Goal: Transaction & Acquisition: Download file/media

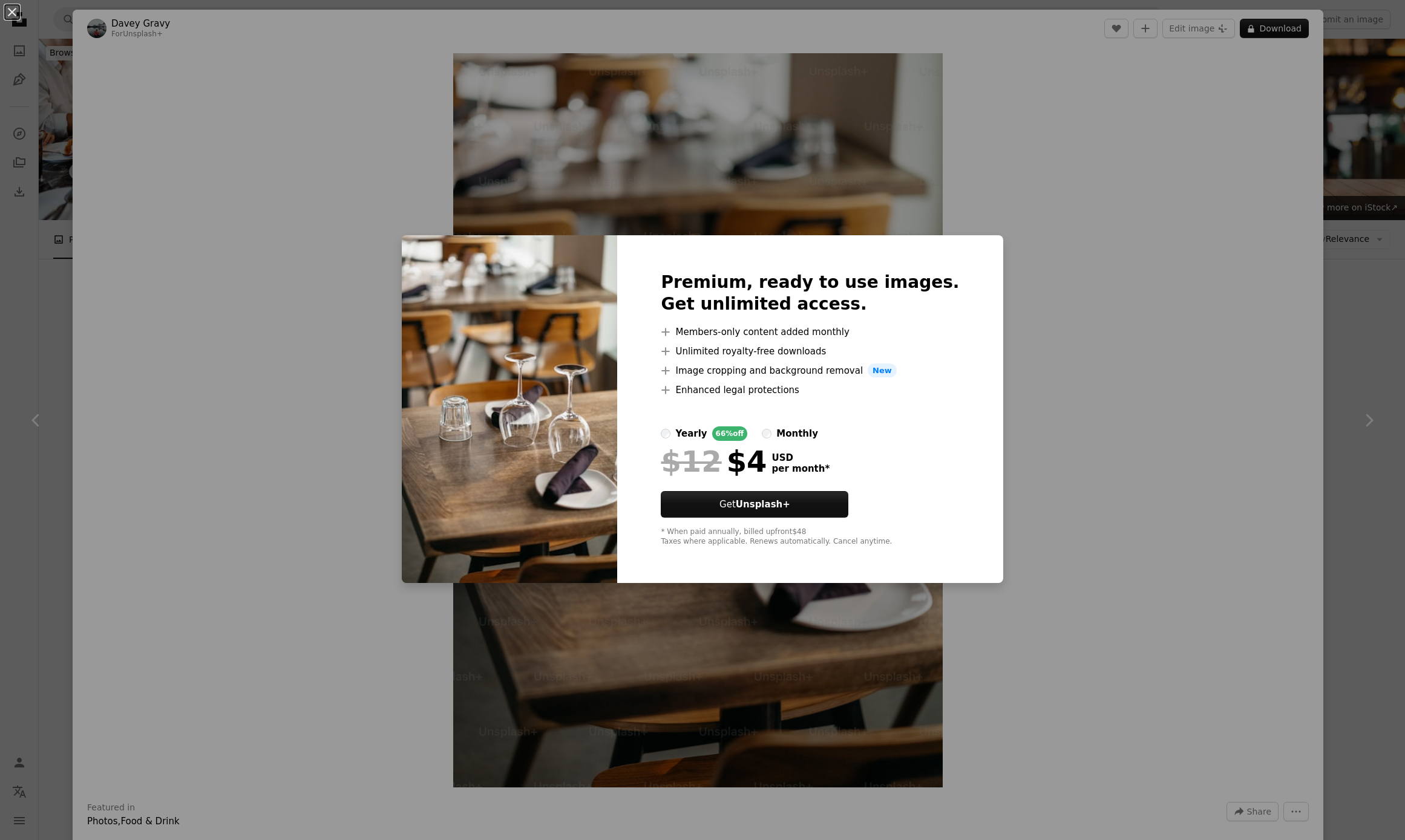
scroll to position [1380, 0]
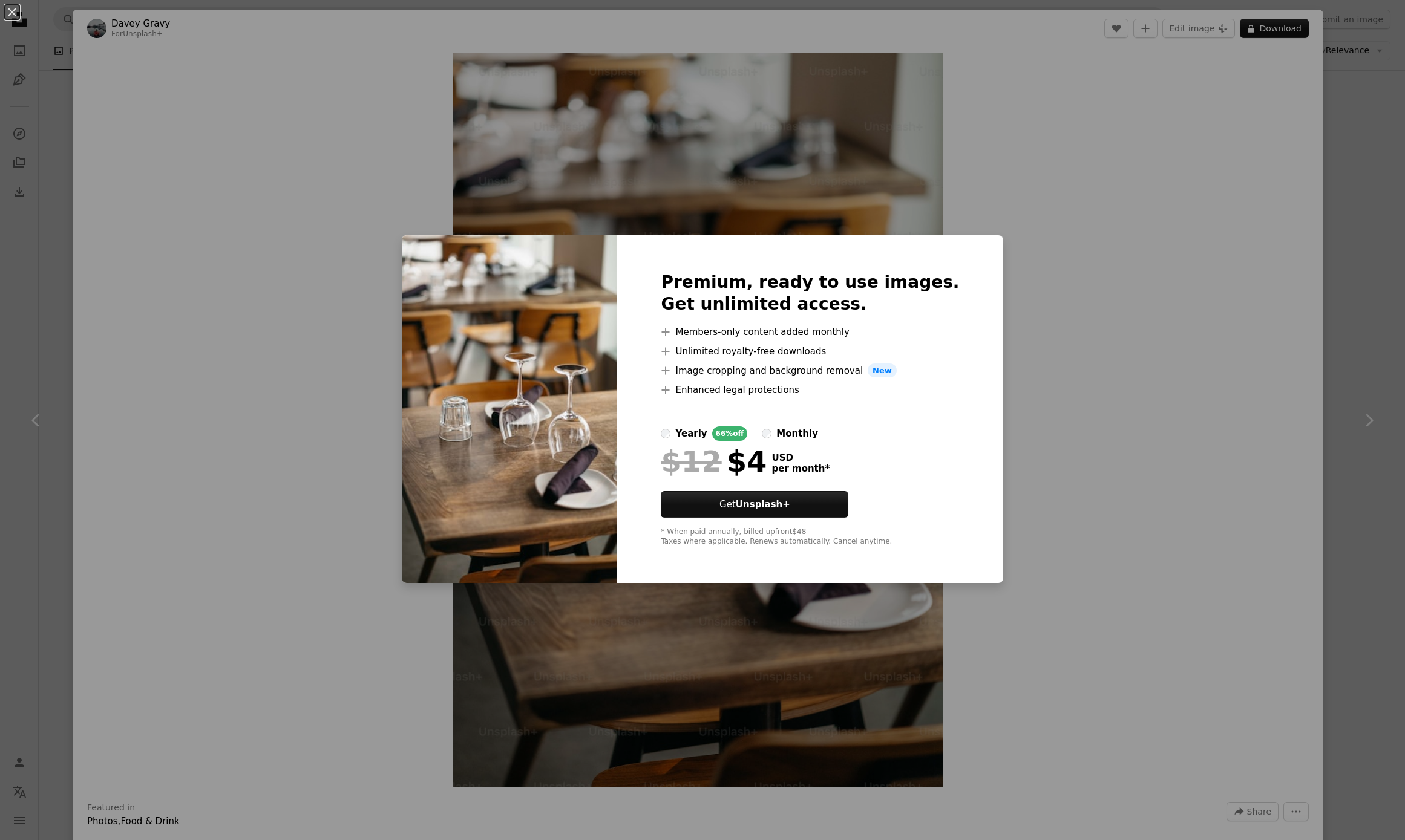
click at [430, 253] on img at bounding box center [509, 409] width 216 height 348
click at [354, 240] on div "An X shape Premium, ready to use images. Get unlimited access. A plus sign Memb…" at bounding box center [702, 420] width 1405 height 840
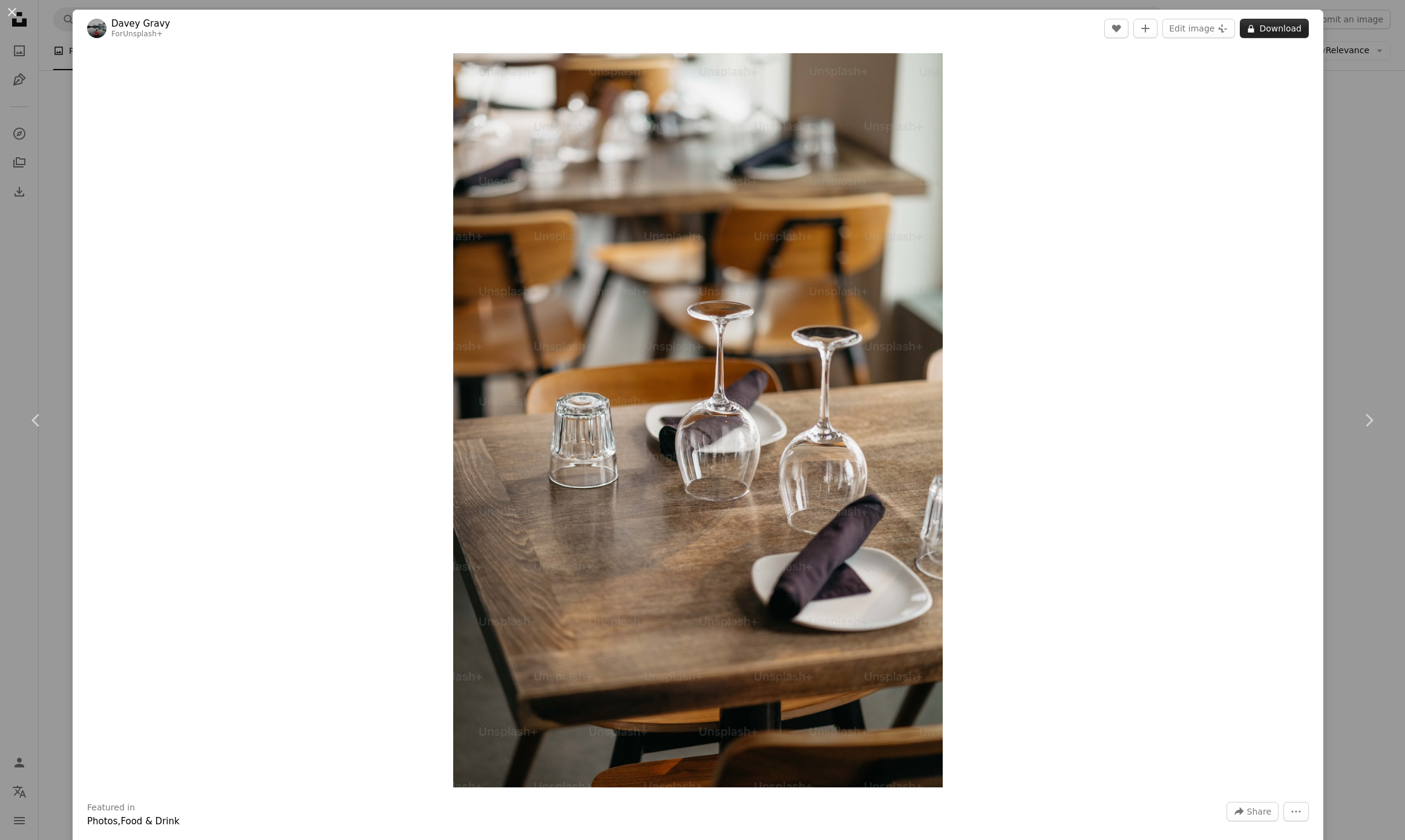
click at [1269, 31] on button "A lock Download" at bounding box center [1274, 29] width 69 height 19
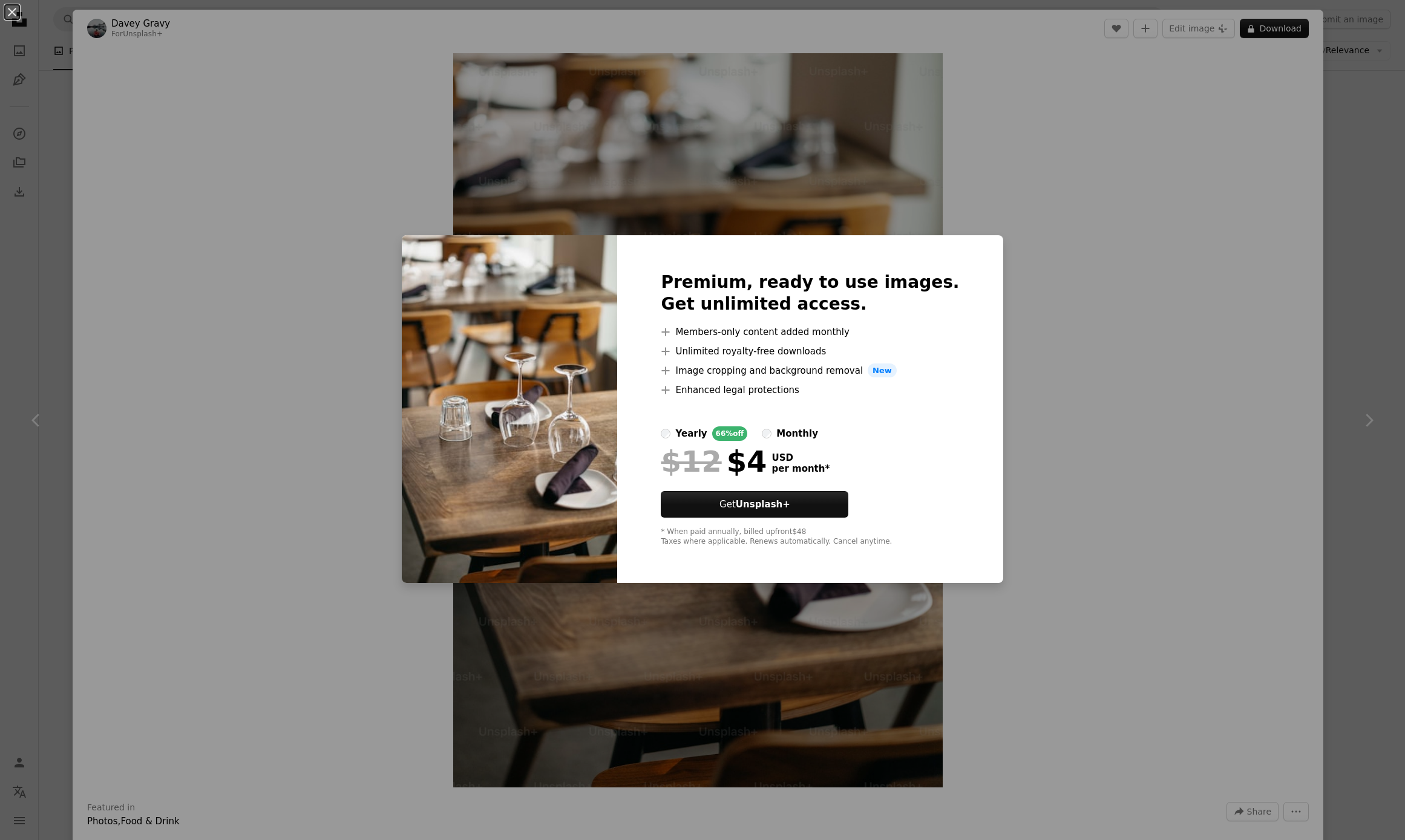
click at [797, 438] on div "monthly" at bounding box center [797, 433] width 42 height 14
